Goal: Download file/media

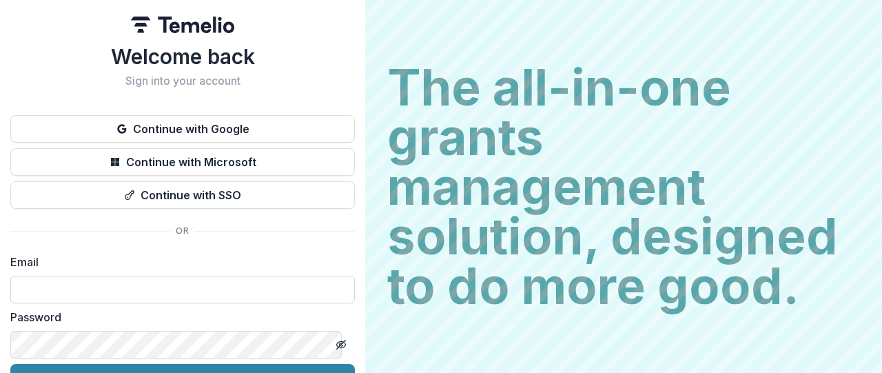
click at [207, 290] on input at bounding box center [182, 290] width 345 height 28
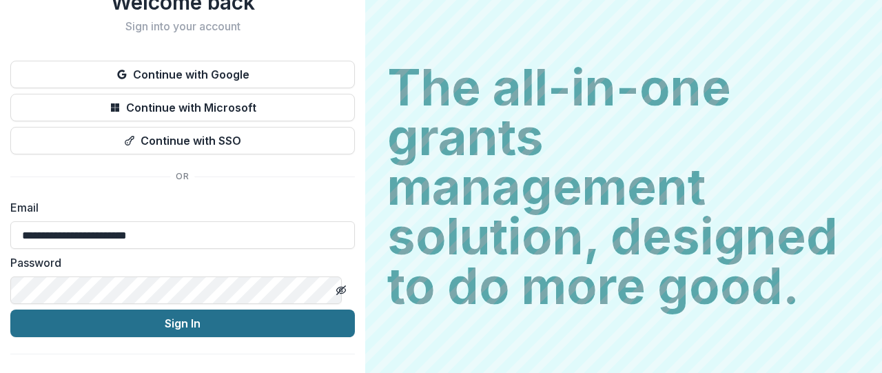
scroll to position [77, 0]
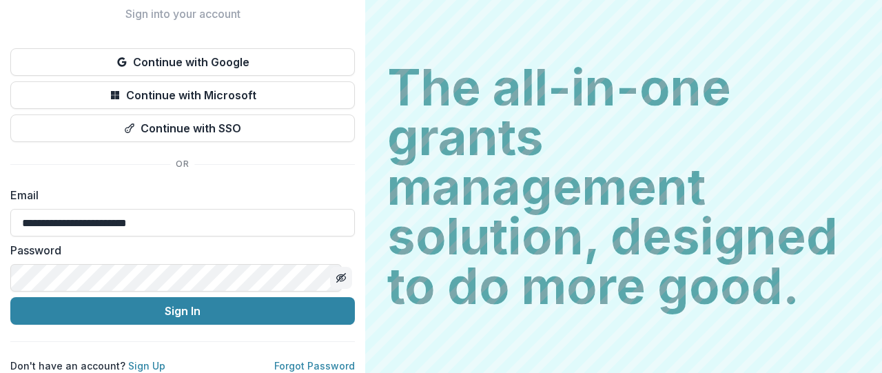
type input "**********"
click at [336, 272] on icon "Toggle password visibility" at bounding box center [341, 277] width 11 height 11
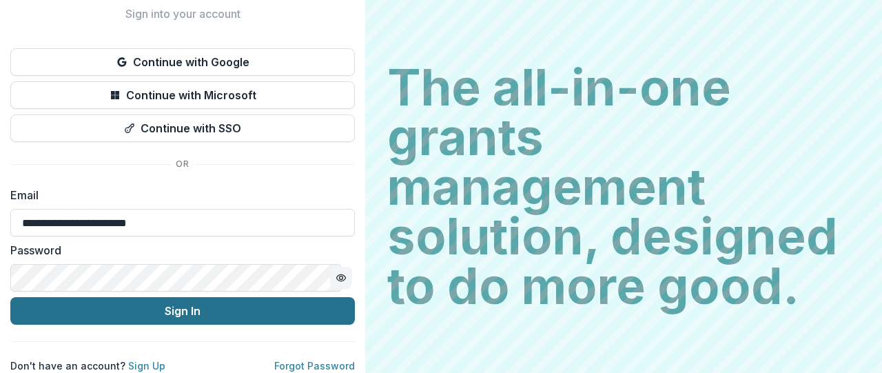
click at [238, 297] on button "Sign In" at bounding box center [182, 311] width 345 height 28
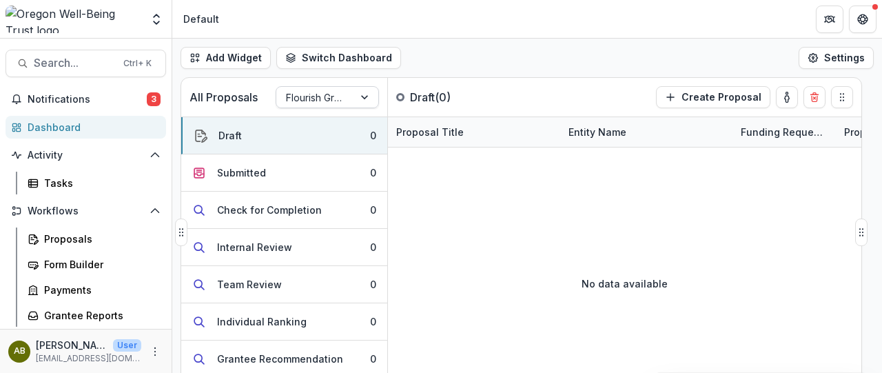
click at [336, 105] on div at bounding box center [315, 97] width 58 height 17
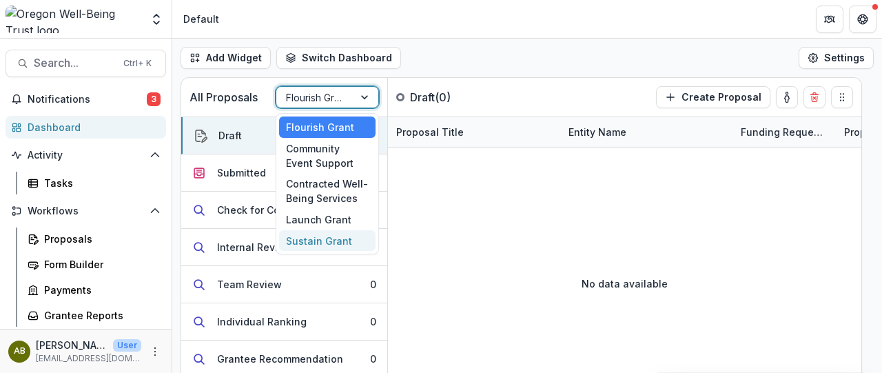
click at [320, 241] on div "Sustain Grant" at bounding box center [327, 240] width 96 height 21
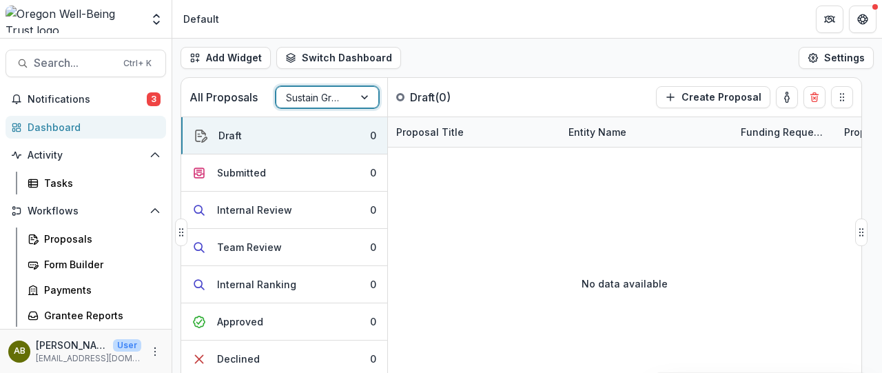
click at [325, 93] on div at bounding box center [315, 97] width 58 height 17
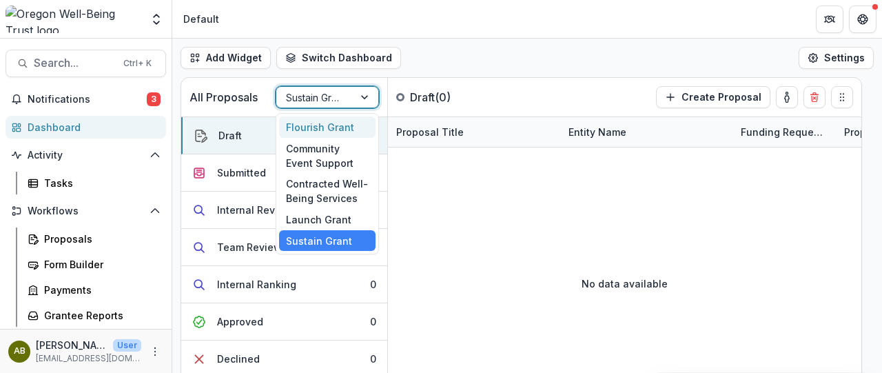
click at [329, 125] on div "Flourish Grant" at bounding box center [327, 126] width 96 height 21
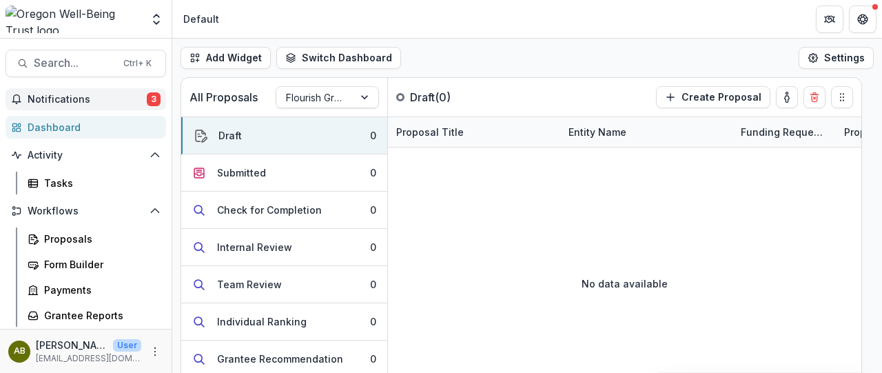
click at [46, 94] on span "Notifications" at bounding box center [87, 100] width 119 height 12
click at [519, 164] on div at bounding box center [698, 163] width 620 height 32
click at [344, 97] on div at bounding box center [315, 97] width 58 height 17
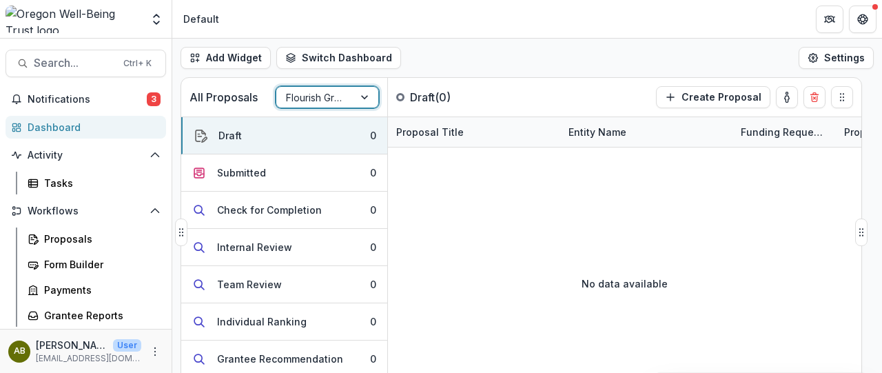
click at [344, 97] on div at bounding box center [315, 97] width 58 height 17
click at [440, 97] on p "Draft ( 0 )" at bounding box center [461, 97] width 103 height 17
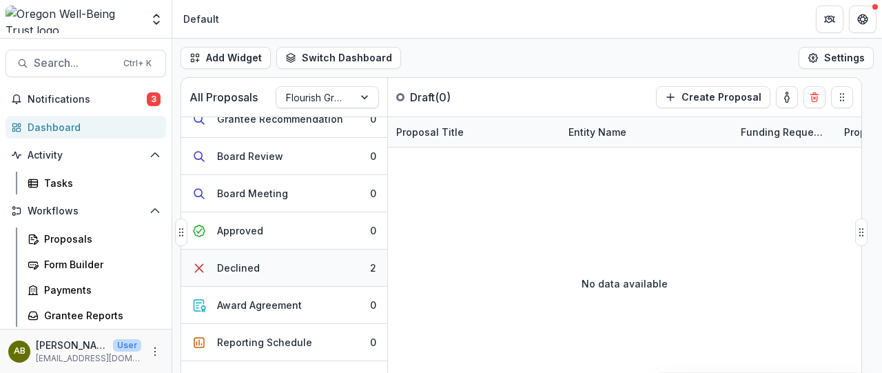
scroll to position [284, 0]
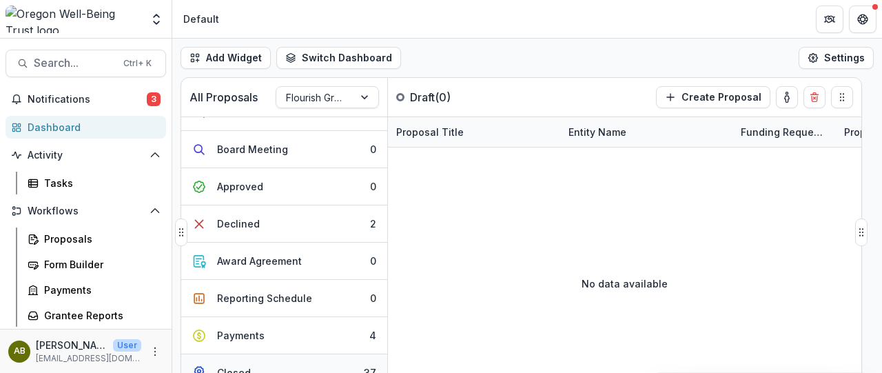
click at [288, 360] on button "Closed 37" at bounding box center [284, 372] width 206 height 37
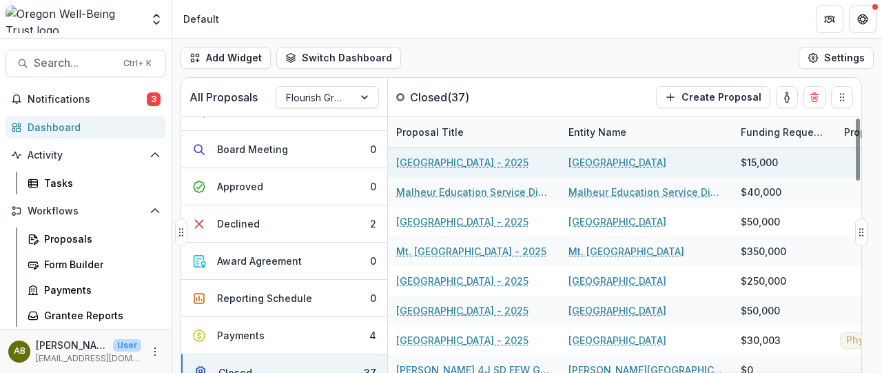
click at [498, 166] on link "Pilot Rock School District - 2025" at bounding box center [462, 162] width 132 height 14
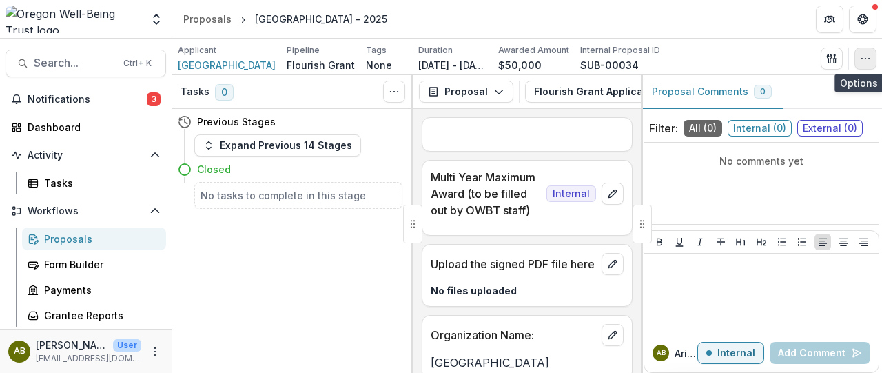
click at [870, 59] on icon "button" at bounding box center [865, 58] width 11 height 11
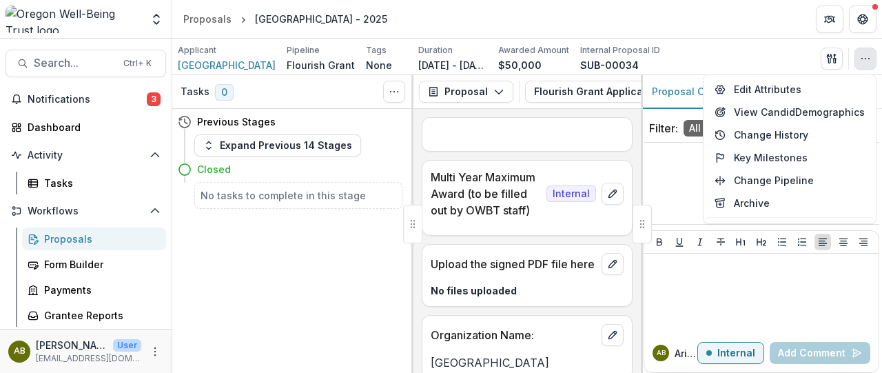
click at [755, 45] on div "Applicant Pilot Rock School District Pipeline Flourish Grant Tags None All tags…" at bounding box center [527, 58] width 699 height 28
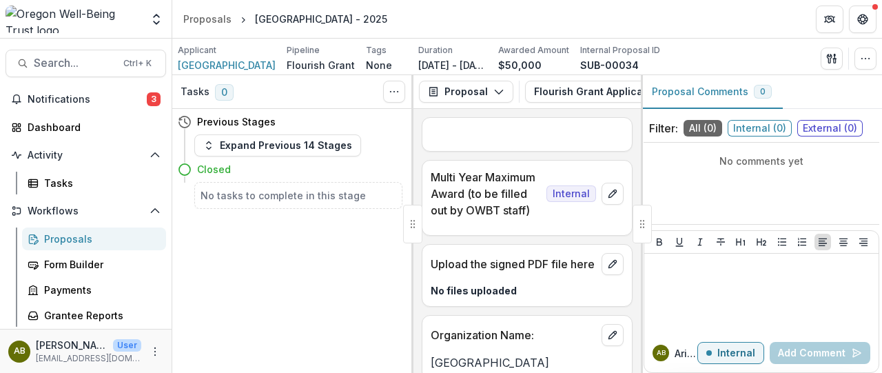
click at [378, 96] on div "Tasks 0 Show Cancelled Tasks" at bounding box center [292, 92] width 241 height 34
click at [392, 91] on icon "Toggle View Cancelled Tasks" at bounding box center [394, 91] width 11 height 11
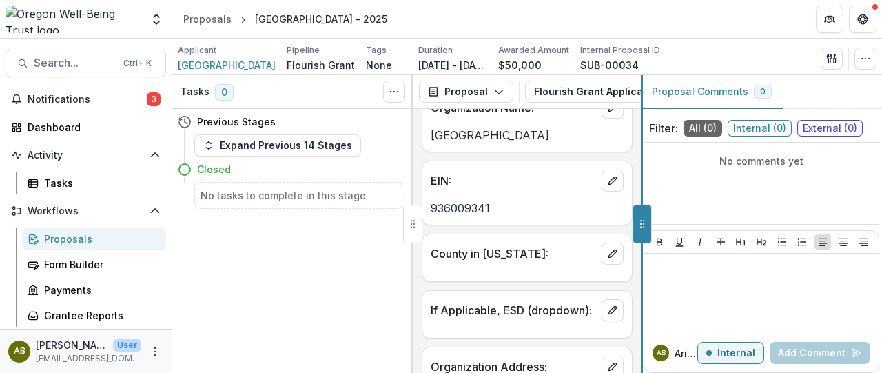
scroll to position [183, 0]
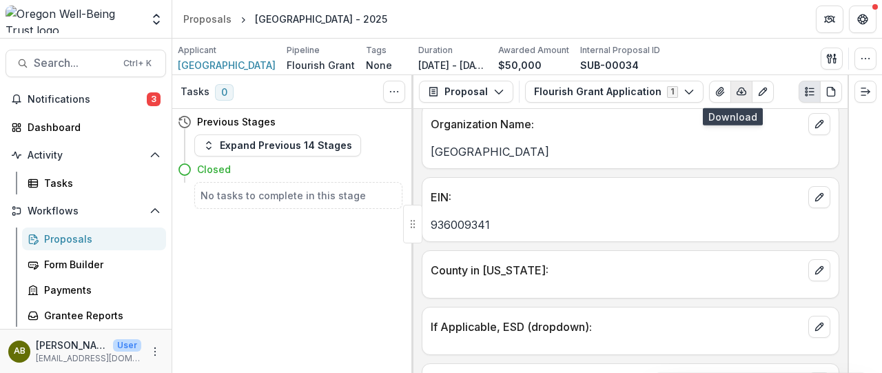
click at [736, 88] on icon "button" at bounding box center [741, 91] width 11 height 11
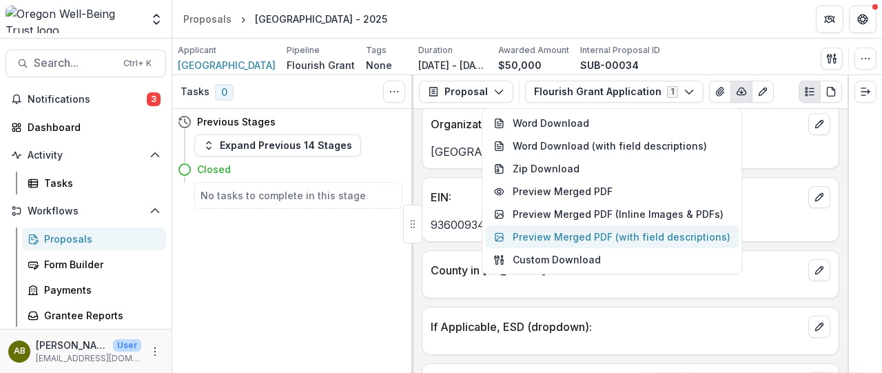
click at [580, 230] on button "Preview Merged PDF (with field descriptions)" at bounding box center [612, 236] width 254 height 23
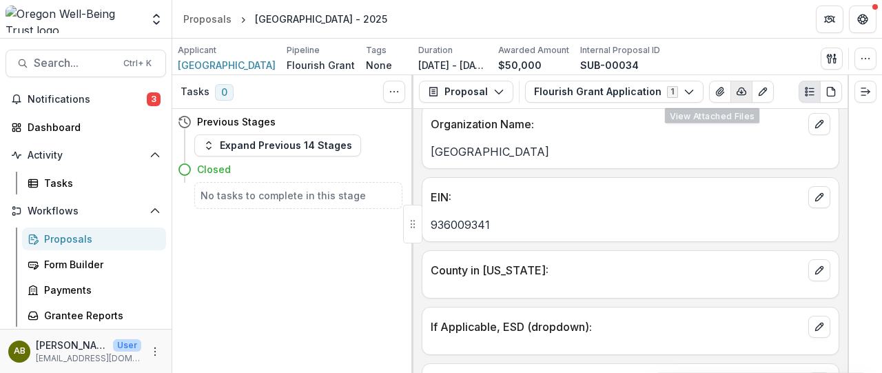
click at [736, 92] on icon "button" at bounding box center [741, 91] width 11 height 11
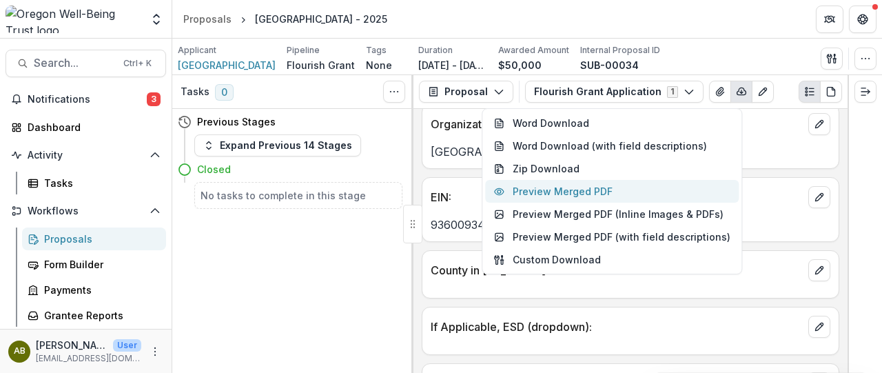
click at [620, 192] on button "Preview Merged PDF" at bounding box center [612, 191] width 254 height 23
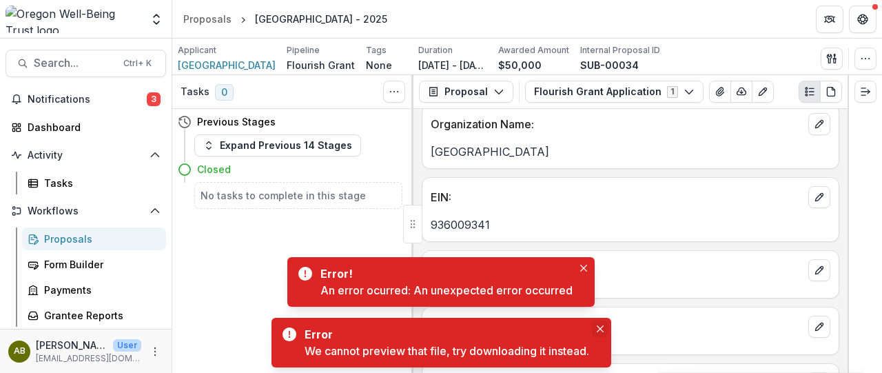
click at [602, 323] on button "Close" at bounding box center [600, 328] width 17 height 17
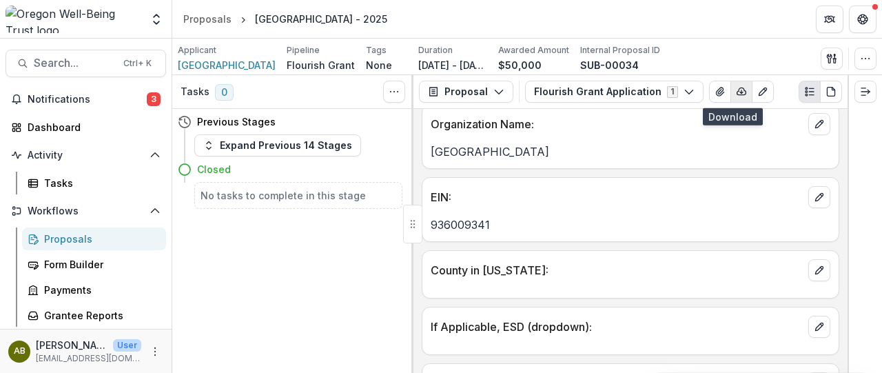
click at [736, 92] on icon "button" at bounding box center [741, 91] width 11 height 11
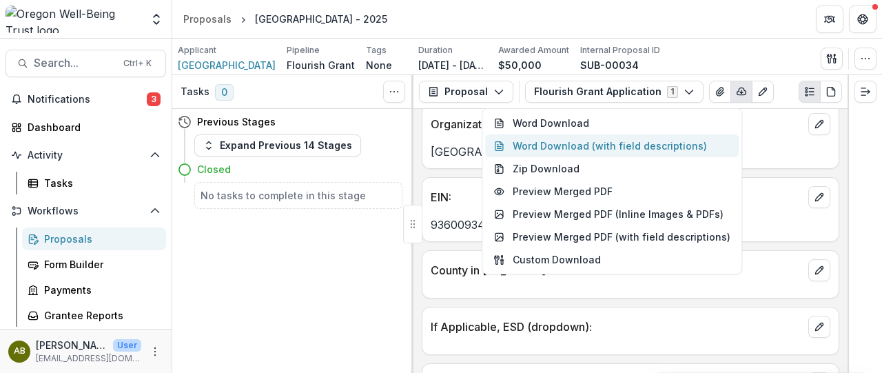
click at [670, 147] on button "Word Download (with field descriptions)" at bounding box center [612, 145] width 254 height 23
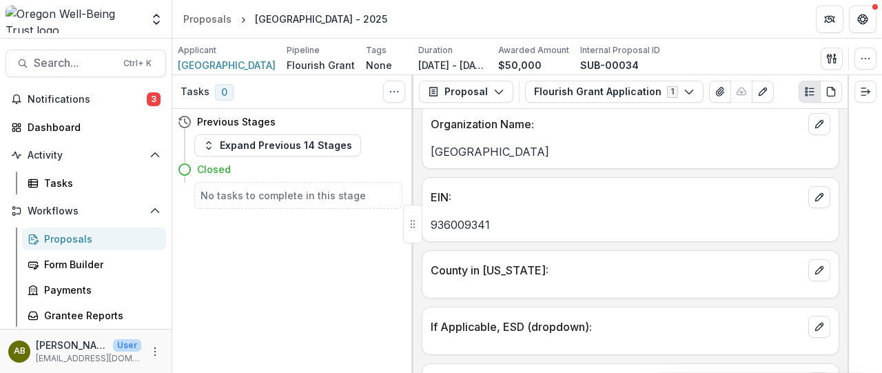
click at [697, 39] on div "Applicant Pilot Rock School District Pipeline Flourish Grant Tags None All tags…" at bounding box center [527, 57] width 710 height 37
click at [752, 93] on button "Edit as form" at bounding box center [763, 92] width 22 height 22
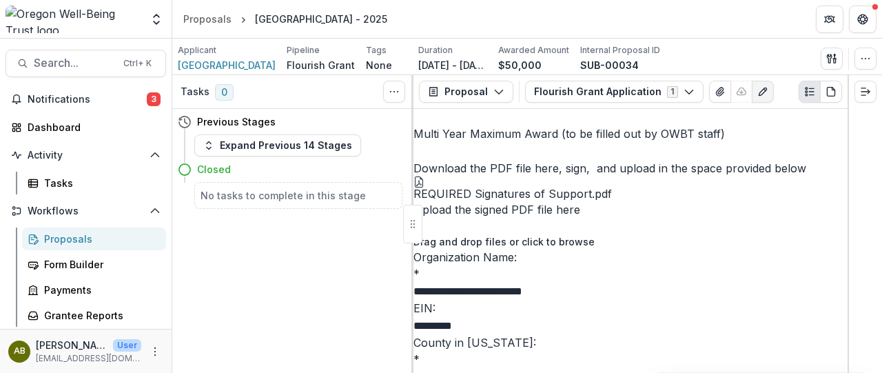
click at [773, 80] on div "Proposal Proposal Payments Reports Grant Agreements Board Summaries Bank Detail…" at bounding box center [631, 92] width 434 height 34
click at [752, 89] on button "Edit as form" at bounding box center [763, 92] width 22 height 22
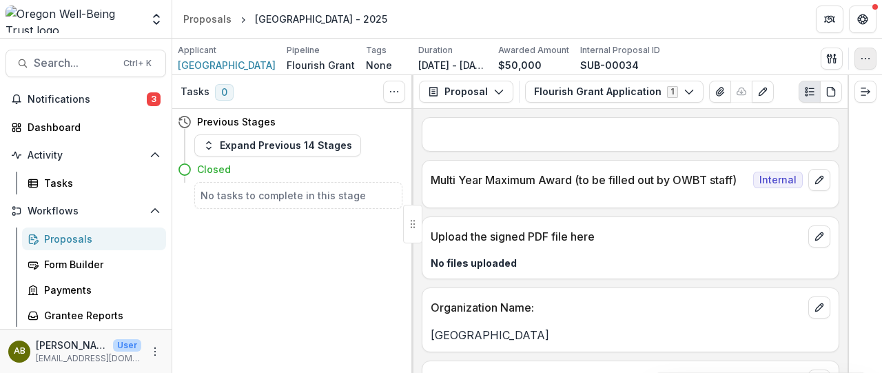
click at [865, 58] on icon "button" at bounding box center [865, 58] width 11 height 11
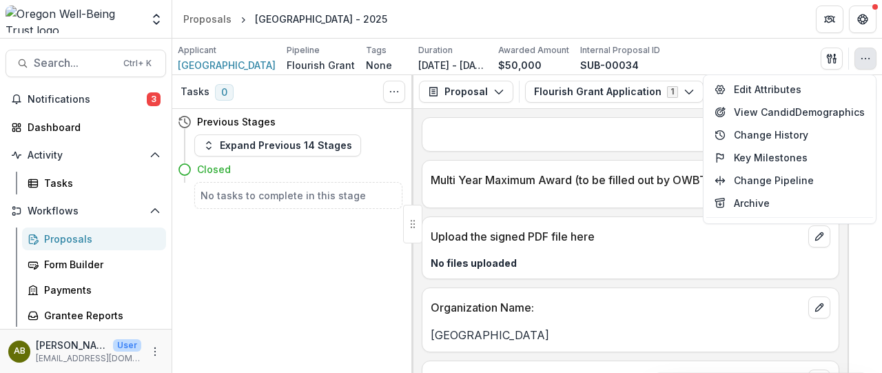
click at [702, 40] on div "Applicant Pilot Rock School District Pipeline Flourish Grant Tags None All tags…" at bounding box center [527, 57] width 710 height 37
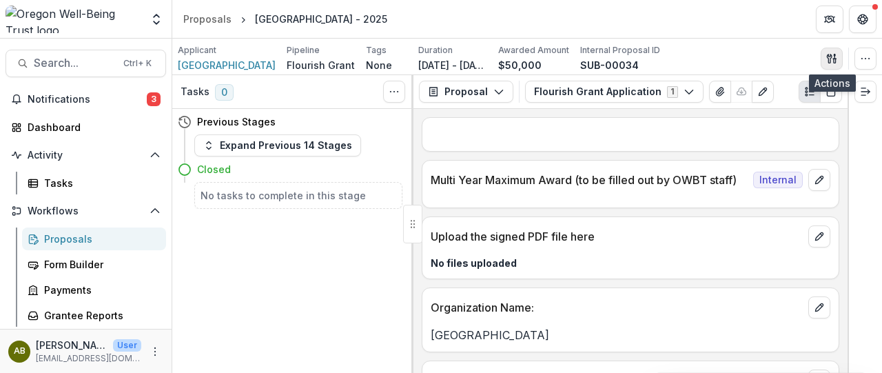
click at [833, 53] on icon "button" at bounding box center [831, 58] width 11 height 11
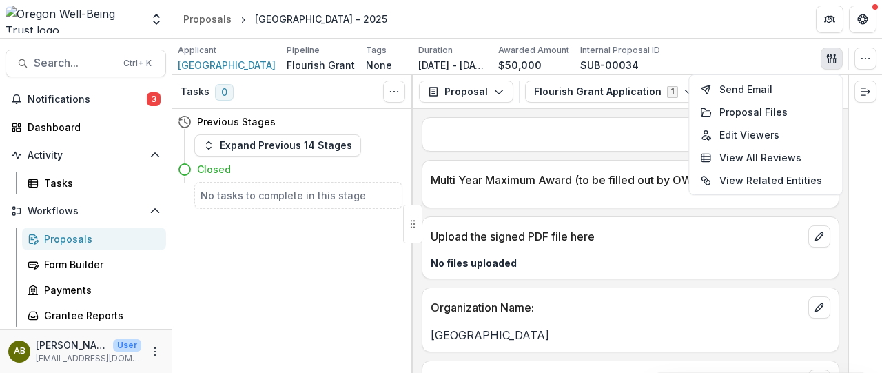
click at [746, 53] on div "Applicant Pilot Rock School District Pipeline Flourish Grant Tags None All tags…" at bounding box center [527, 58] width 699 height 28
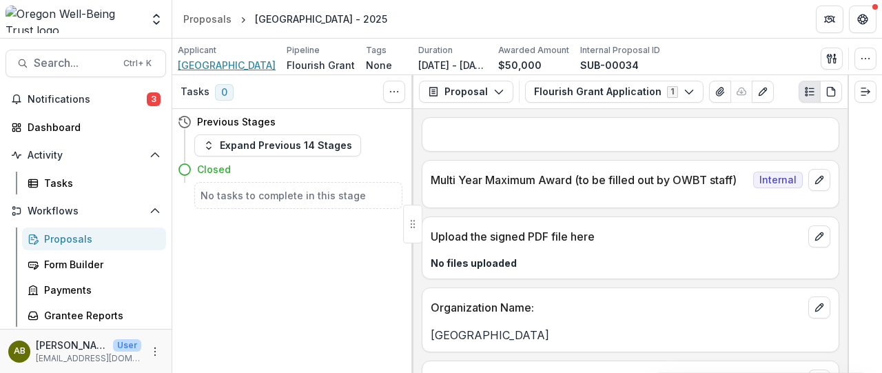
click at [254, 66] on span "Pilot Rock School District" at bounding box center [227, 65] width 98 height 14
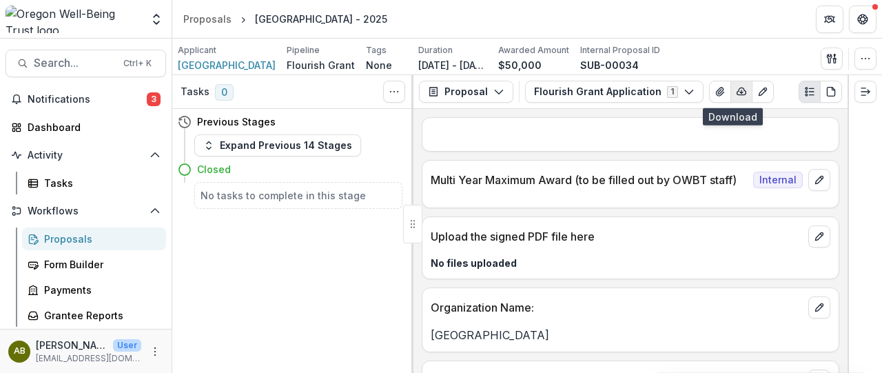
click at [742, 92] on line "button" at bounding box center [742, 91] width 0 height 3
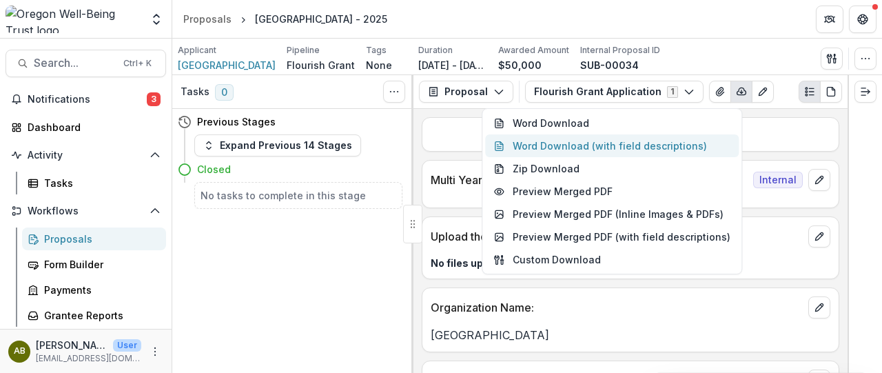
click at [598, 141] on button "Word Download (with field descriptions)" at bounding box center [612, 145] width 254 height 23
